Goal: Transaction & Acquisition: Book appointment/travel/reservation

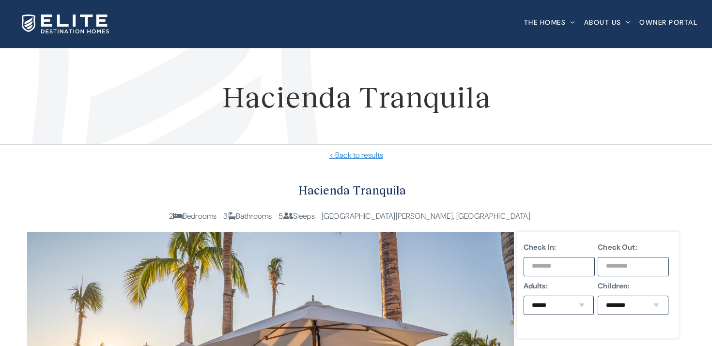
scroll to position [115, 0]
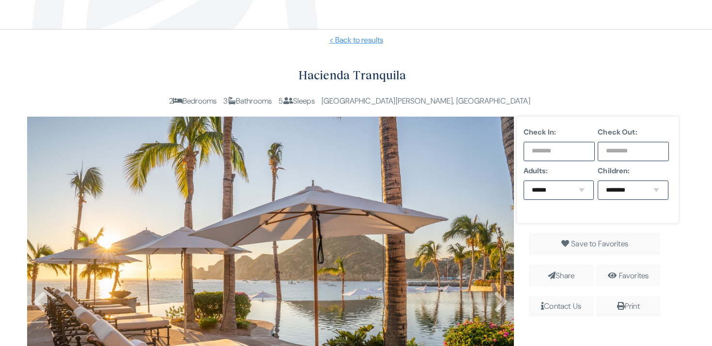
click at [550, 157] on input "text" at bounding box center [558, 151] width 71 height 19
click at [577, 153] on input "text" at bounding box center [558, 151] width 71 height 19
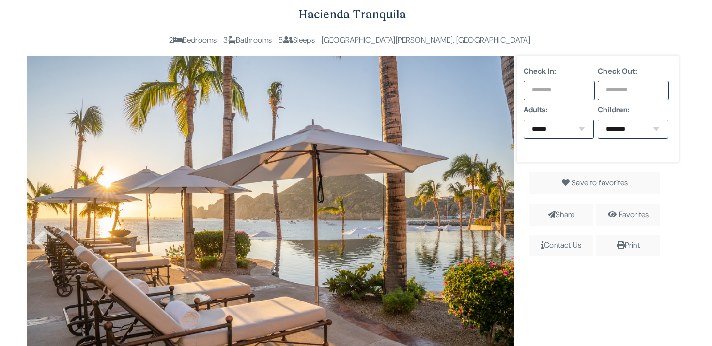
scroll to position [190, 0]
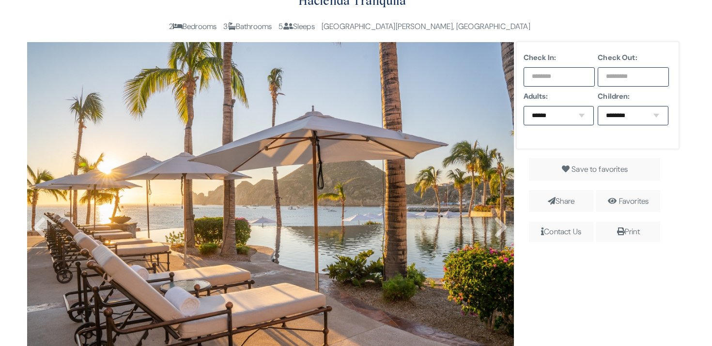
click at [576, 82] on input "text" at bounding box center [558, 76] width 71 height 19
click at [559, 78] on input "text" at bounding box center [558, 76] width 71 height 19
click at [553, 123] on select "****** * * * * *" at bounding box center [558, 115] width 71 height 19
click at [551, 76] on input "text" at bounding box center [558, 76] width 71 height 19
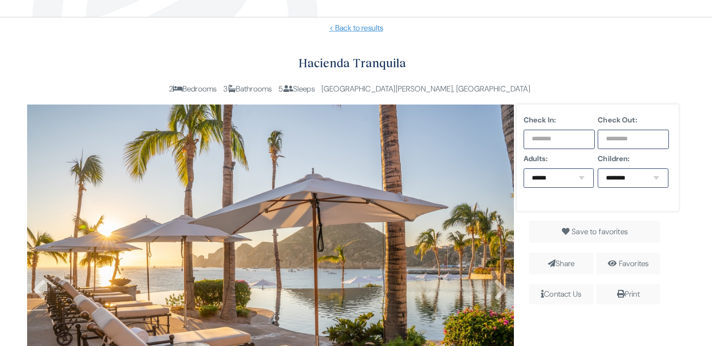
scroll to position [127, 0]
click at [608, 133] on input "text" at bounding box center [632, 139] width 71 height 19
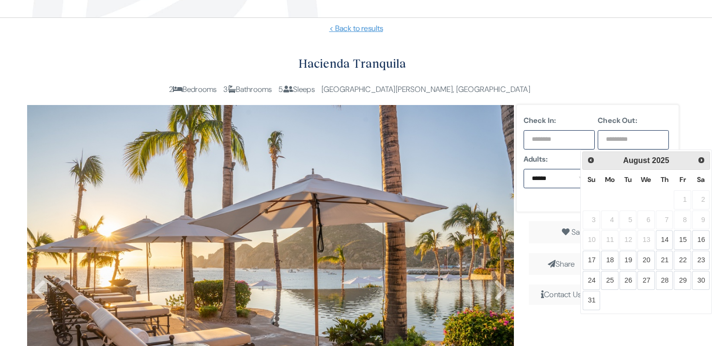
click at [565, 141] on input "text" at bounding box center [558, 139] width 71 height 19
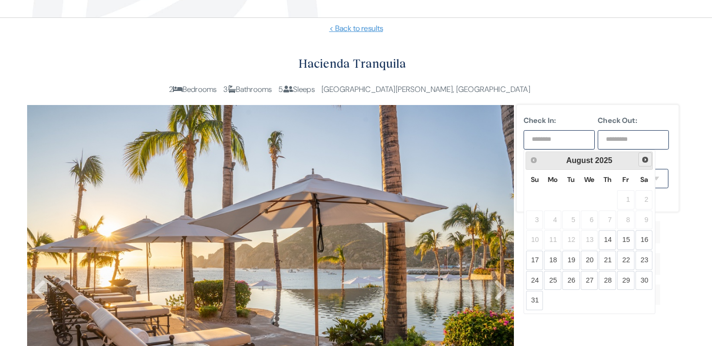
click at [645, 159] on span "Next" at bounding box center [645, 160] width 8 height 8
click at [643, 239] on link "15" at bounding box center [643, 239] width 17 height 19
type input "**********"
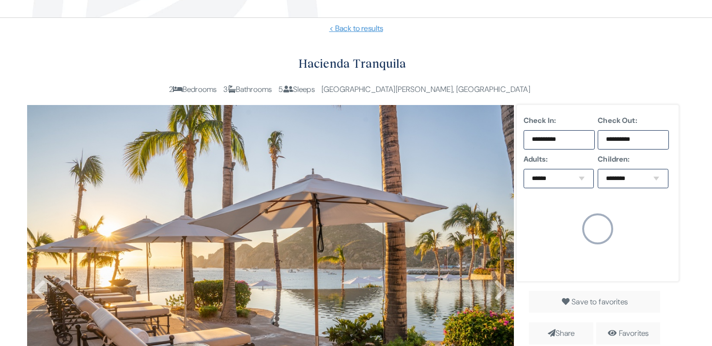
click at [638, 138] on input "**********" at bounding box center [632, 139] width 71 height 19
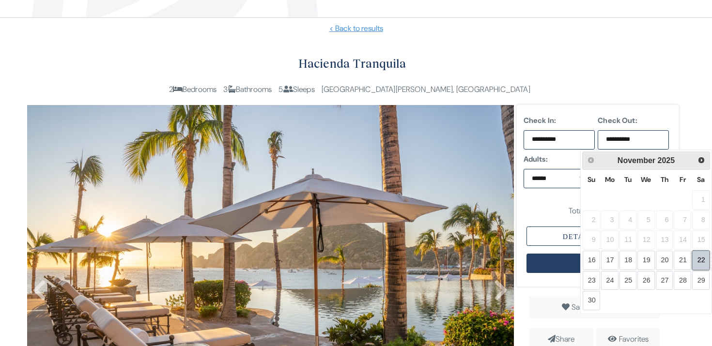
click at [699, 258] on link "22" at bounding box center [700, 260] width 17 height 19
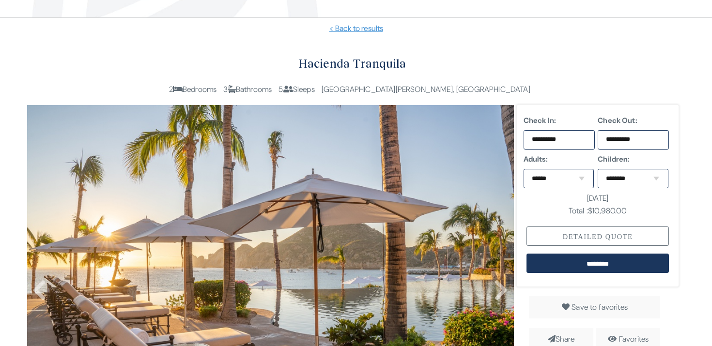
click at [573, 230] on div "Detailed Quote" at bounding box center [597, 236] width 142 height 19
